Goal: Task Accomplishment & Management: Manage account settings

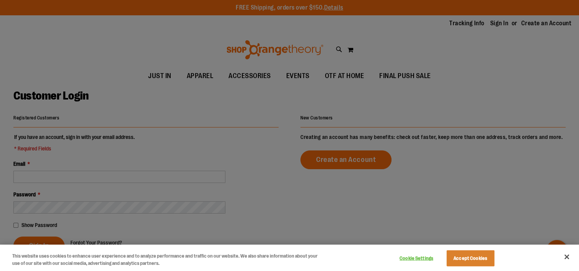
click at [91, 166] on div at bounding box center [289, 135] width 579 height 271
click at [101, 177] on div at bounding box center [289, 135] width 579 height 271
click at [468, 250] on button "Accept Cookies" at bounding box center [471, 258] width 48 height 16
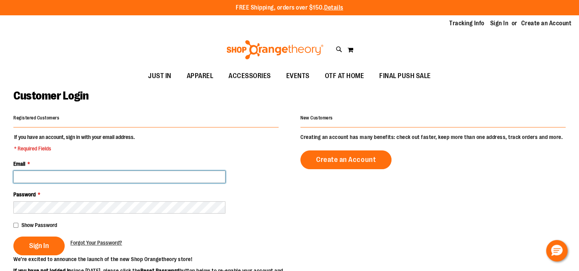
click at [142, 179] on input "Email *" at bounding box center [119, 177] width 212 height 12
type input "**********"
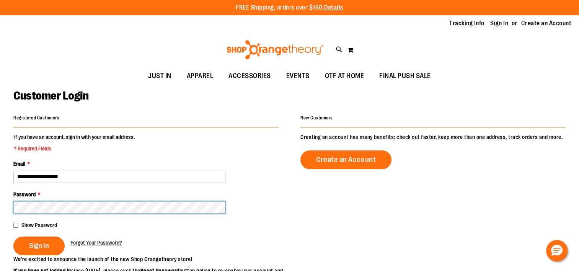
click at [13, 236] on button "Sign In" at bounding box center [38, 245] width 51 height 19
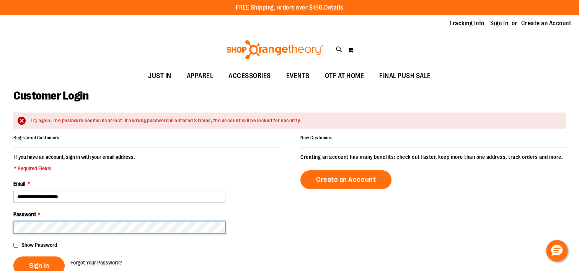
click at [13, 256] on button "Sign In" at bounding box center [38, 265] width 51 height 19
